Goal: Task Accomplishment & Management: Manage account settings

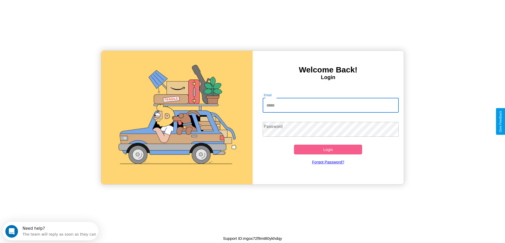
click at [330, 105] on input "Email" at bounding box center [330, 105] width 136 height 15
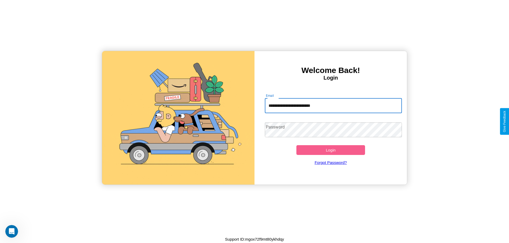
type input "**********"
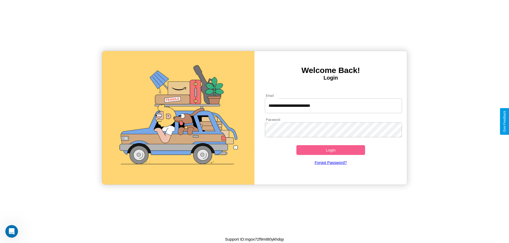
click at [330, 150] on button "Login" at bounding box center [330, 150] width 69 height 10
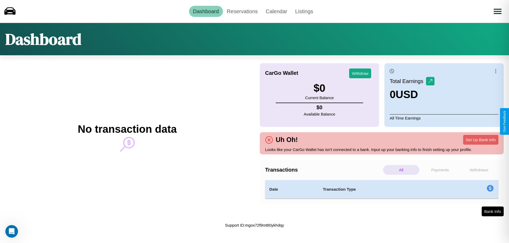
click at [440, 170] on p "Payments" at bounding box center [440, 170] width 36 height 10
click at [478, 170] on p "Withdraws" at bounding box center [478, 170] width 36 height 10
click at [242, 11] on link "Reservations" at bounding box center [242, 11] width 39 height 11
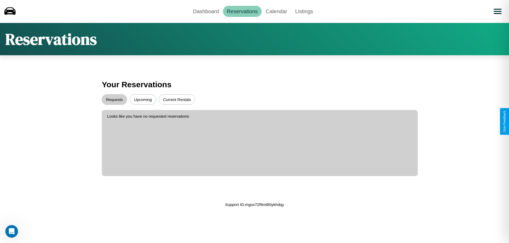
click at [143, 100] on button "Upcoming" at bounding box center [143, 100] width 26 height 10
click at [114, 100] on button "Requests" at bounding box center [114, 100] width 25 height 10
